Goal: Communication & Community: Share content

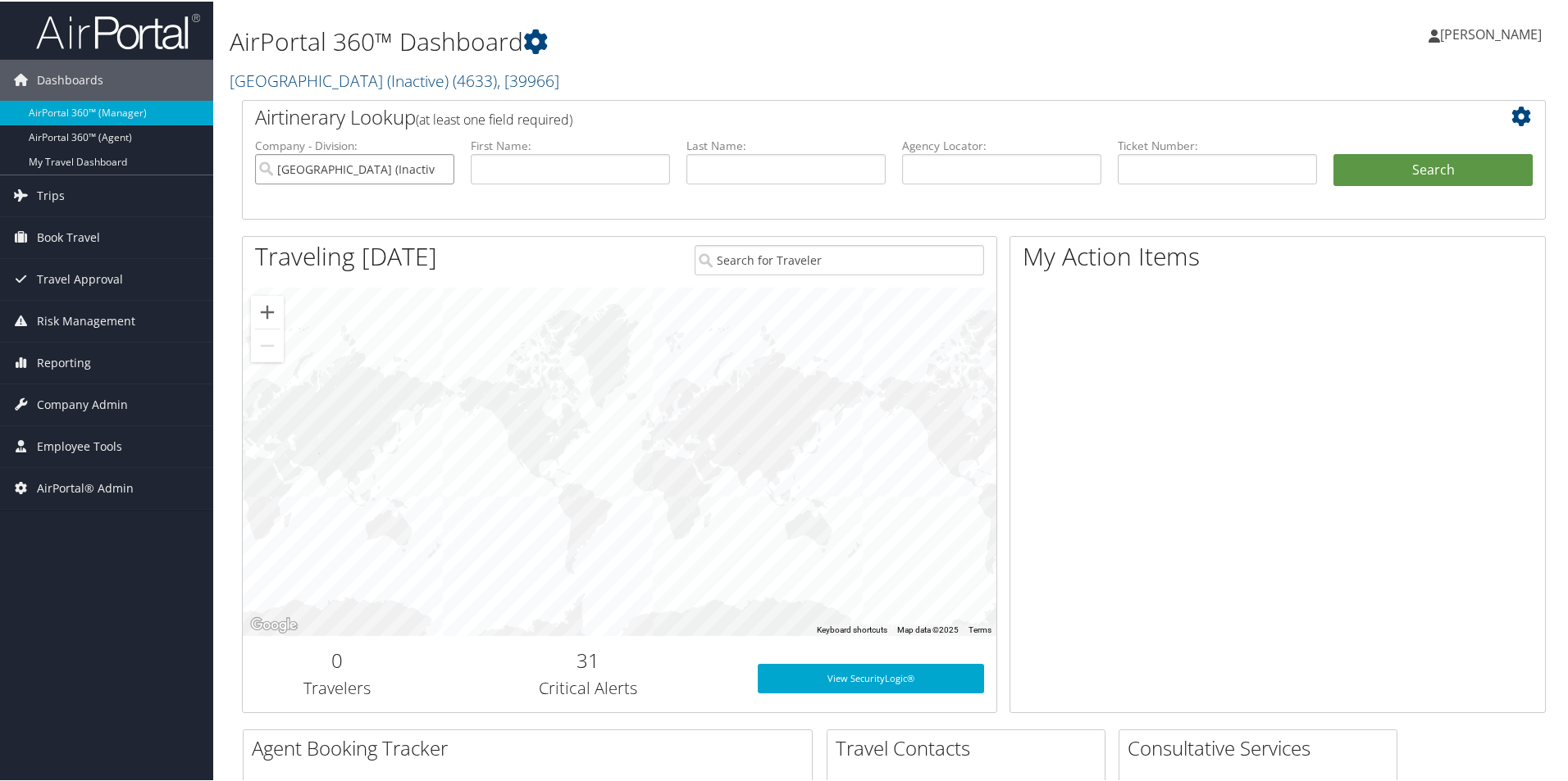
drag, startPoint x: 439, startPoint y: 168, endPoint x: 775, endPoint y: 178, distance: 336.1
click at [441, 168] on input "Oakland University (Inactive)" at bounding box center [355, 168] width 199 height 30
click at [999, 174] on input "text" at bounding box center [1002, 168] width 199 height 30
type input "dpj81z"
click at [1333, 153] on button "Search" at bounding box center [1433, 169] width 199 height 33
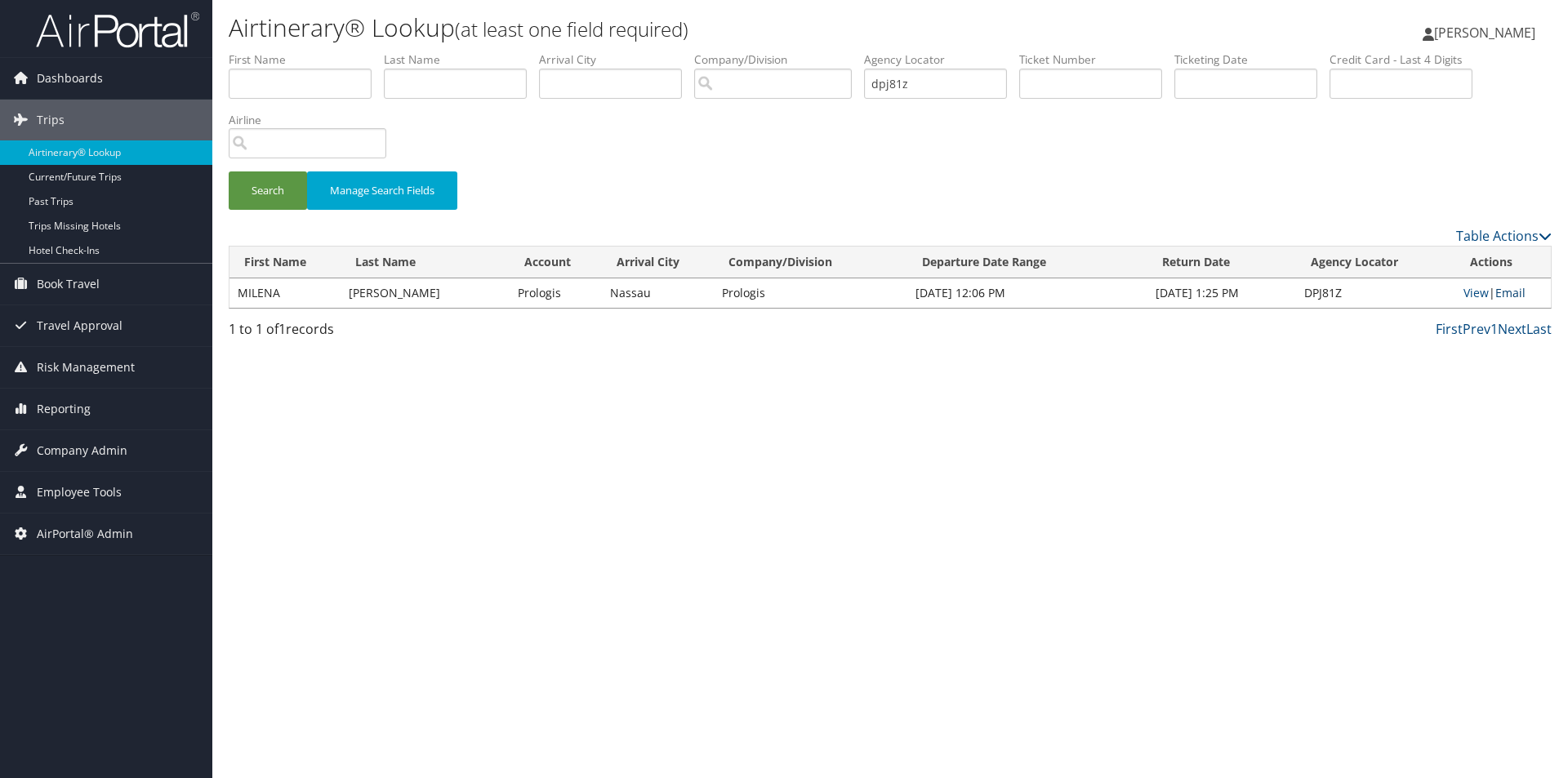
click at [1517, 292] on link "Email" at bounding box center [1510, 293] width 30 height 15
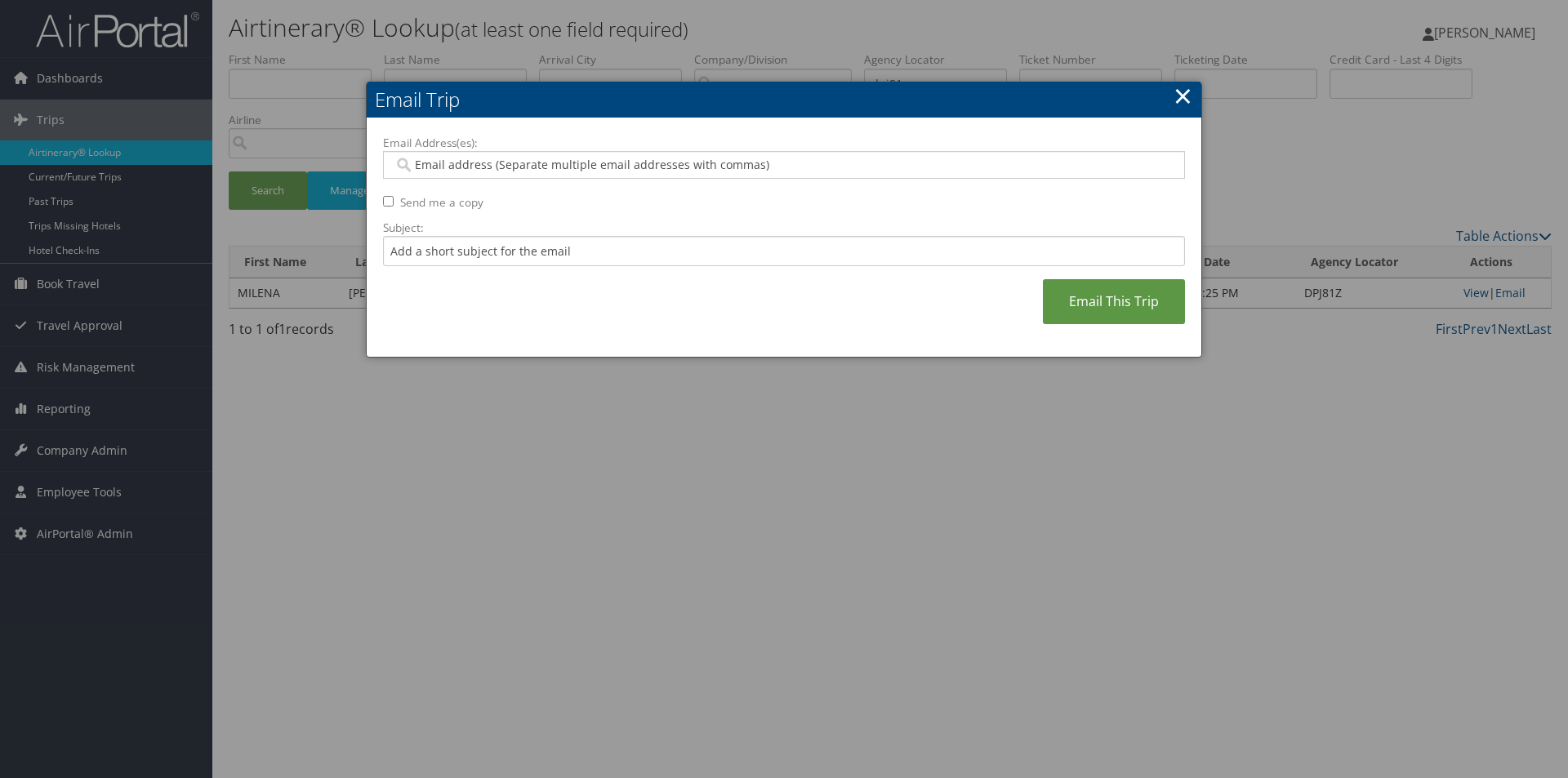
click at [798, 152] on div at bounding box center [783, 165] width 802 height 28
type input "sa"
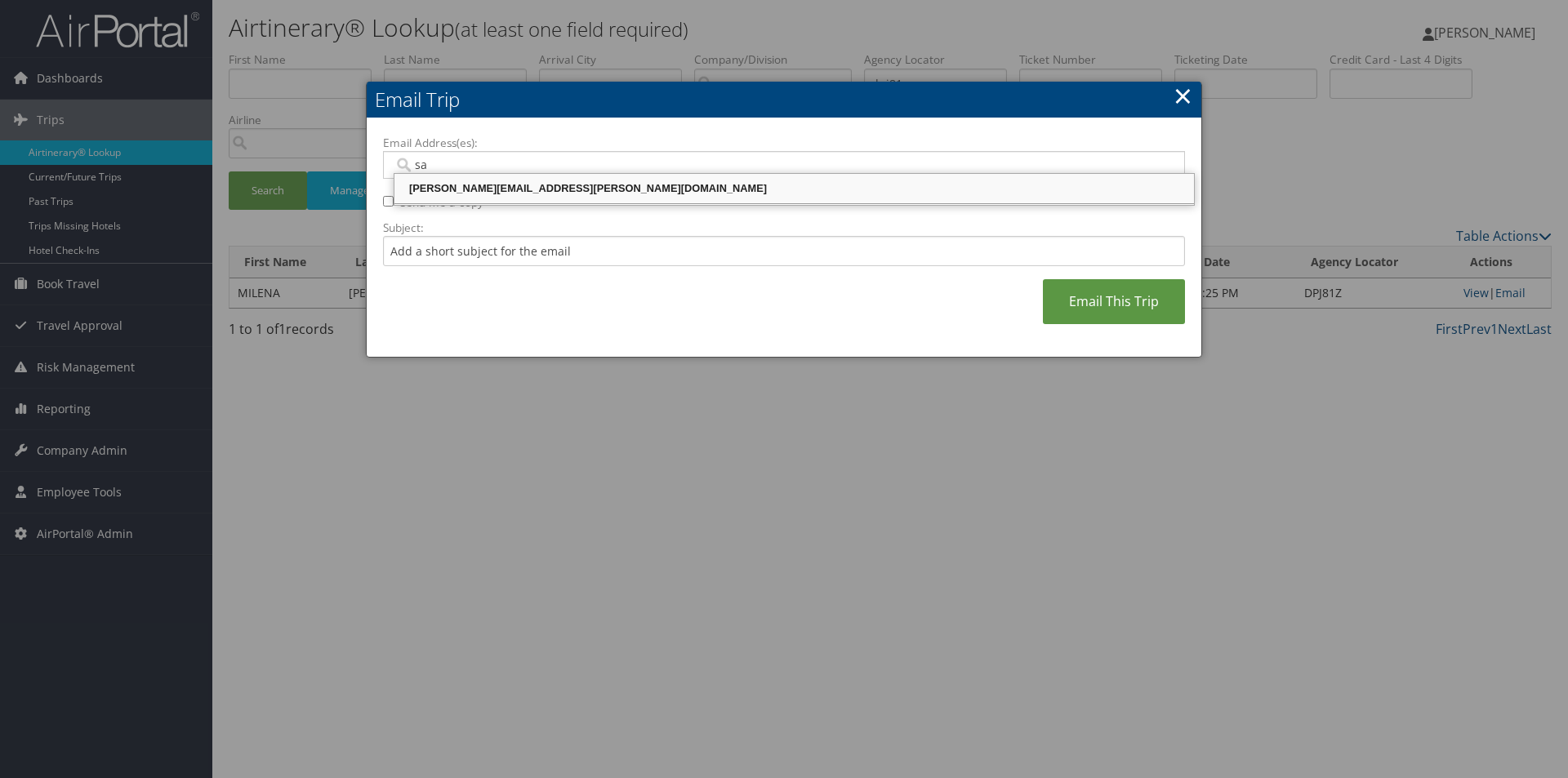
click at [791, 197] on div "[PERSON_NAME][EMAIL_ADDRESS][PERSON_NAME][DOMAIN_NAME]" at bounding box center [794, 188] width 794 height 16
type input "[PERSON_NAME][EMAIL_ADDRESS][PERSON_NAME][DOMAIN_NAME]"
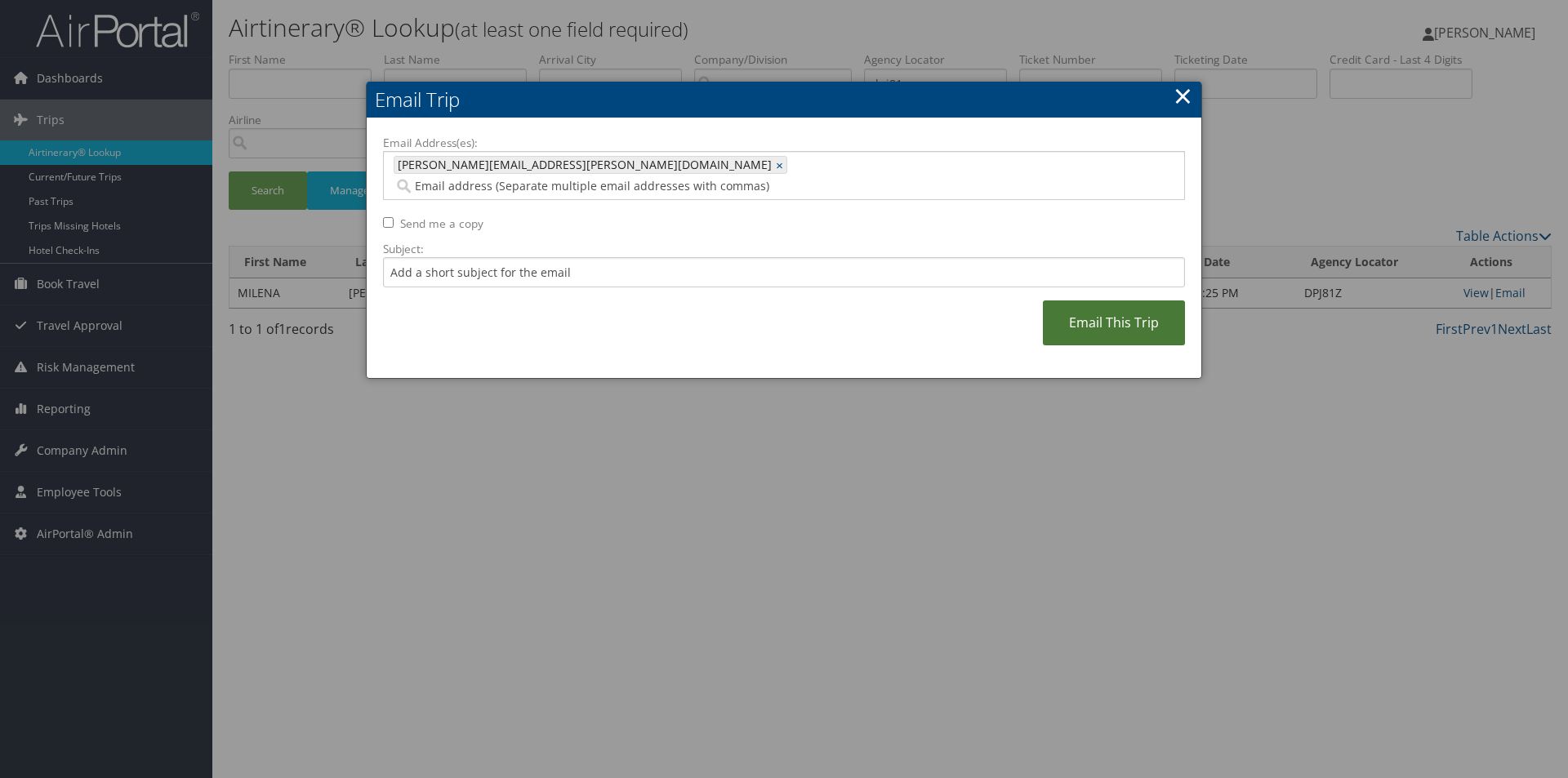
click at [1094, 300] on link "Email This Trip" at bounding box center [1114, 322] width 142 height 45
